Goal: Task Accomplishment & Management: Complete application form

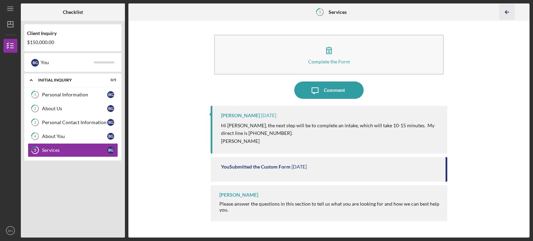
click at [510, 13] on icon "Icon/Table Pagination Arrow" at bounding box center [507, 13] width 16 height 16
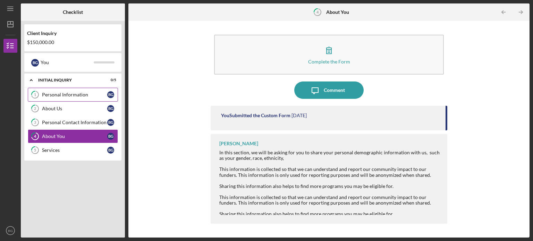
click at [67, 95] on div "Personal Information" at bounding box center [74, 95] width 65 height 6
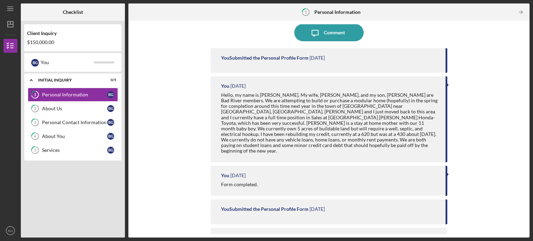
scroll to position [75, 0]
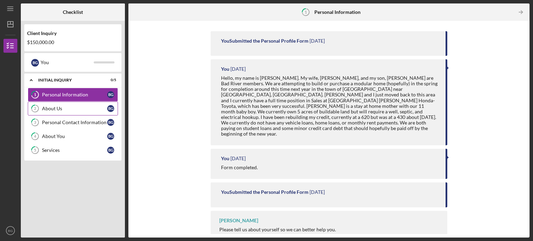
click at [73, 109] on div "About Us" at bounding box center [74, 109] width 65 height 6
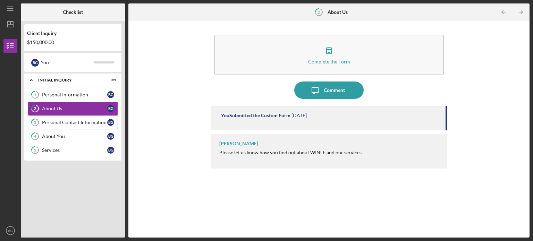
click at [81, 124] on div "Personal Contact Information" at bounding box center [74, 123] width 65 height 6
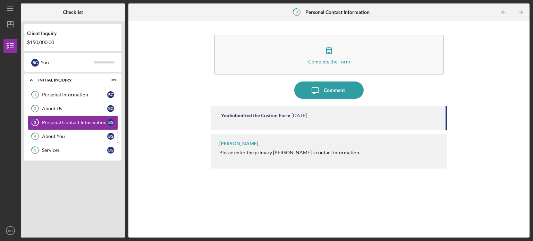
click at [83, 132] on link "4 About You B G" at bounding box center [73, 136] width 90 height 14
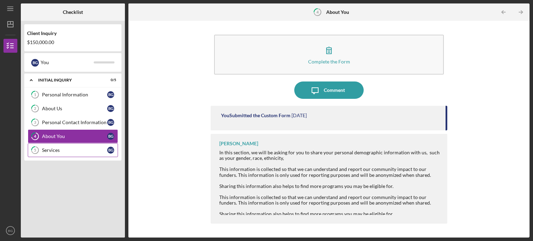
click at [83, 148] on div "Services" at bounding box center [74, 151] width 65 height 6
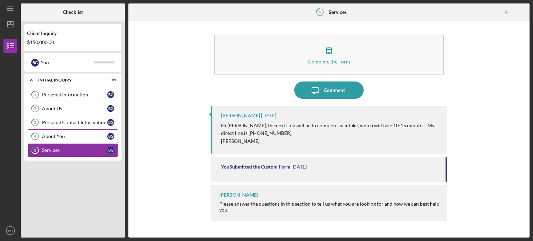
click at [80, 137] on div "About You" at bounding box center [74, 137] width 65 height 6
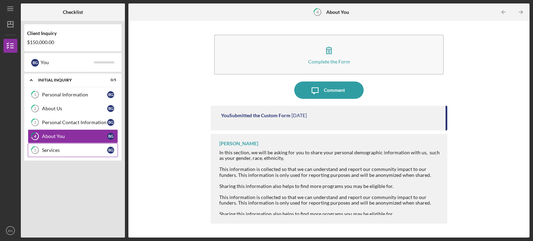
click at [82, 153] on link "5 Services B G" at bounding box center [73, 150] width 90 height 14
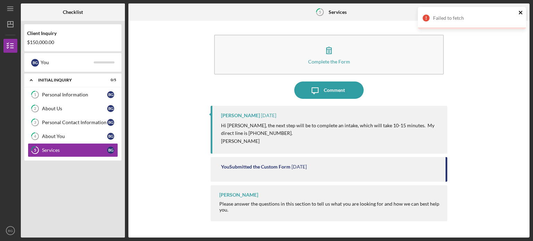
click at [519, 12] on icon "close" at bounding box center [521, 13] width 5 height 6
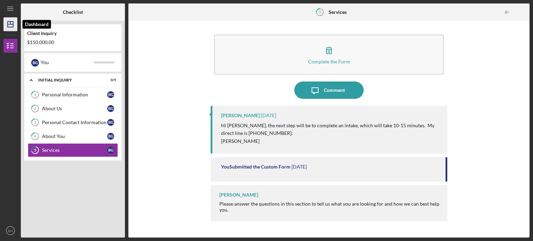
click at [8, 23] on icon "Icon/Dashboard" at bounding box center [10, 24] width 17 height 17
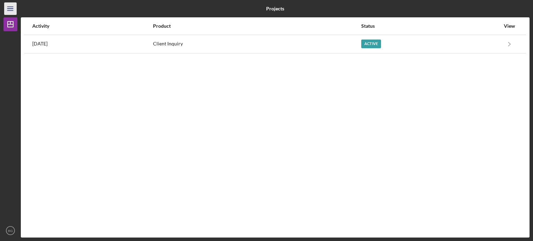
click at [10, 13] on icon "Icon/Menu" at bounding box center [11, 9] width 16 height 16
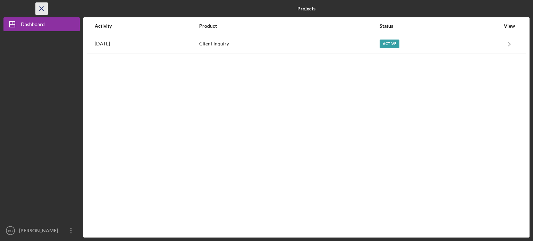
click at [39, 12] on icon "Icon/Menu Close" at bounding box center [42, 9] width 16 height 16
